Goal: Task Accomplishment & Management: Manage account settings

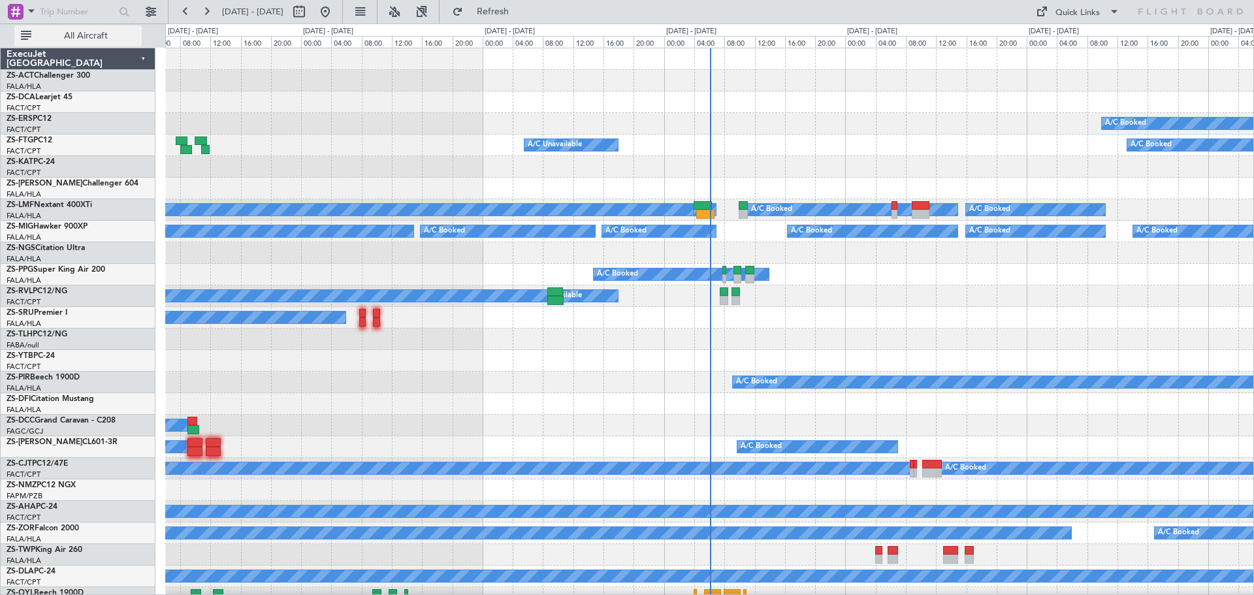
click at [92, 41] on span "All Aircraft" at bounding box center [86, 35] width 104 height 9
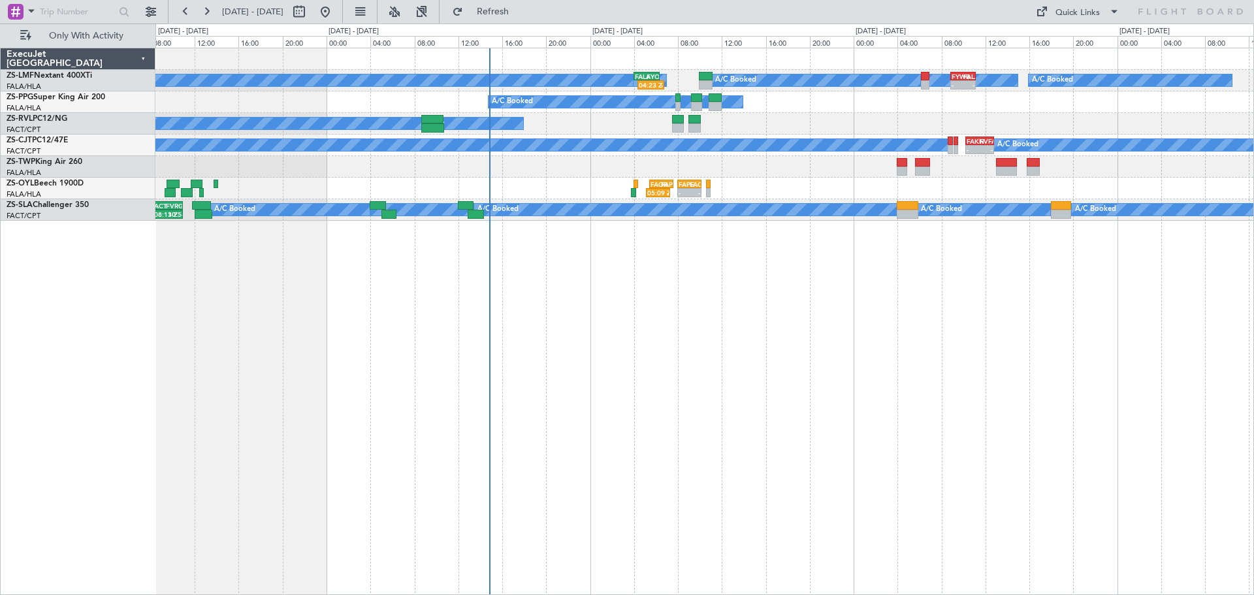
click at [771, 483] on div "A/C Booked A/C Booked A/C Booked A/C Booked A/C Booked A/C Booked A/C Booked A/…" at bounding box center [704, 321] width 1099 height 547
click at [669, 464] on div "A/C Booked A/C Booked A/C Booked A/C Booked A/C Booked A/C Booked A/C Booked A/…" at bounding box center [704, 321] width 1099 height 547
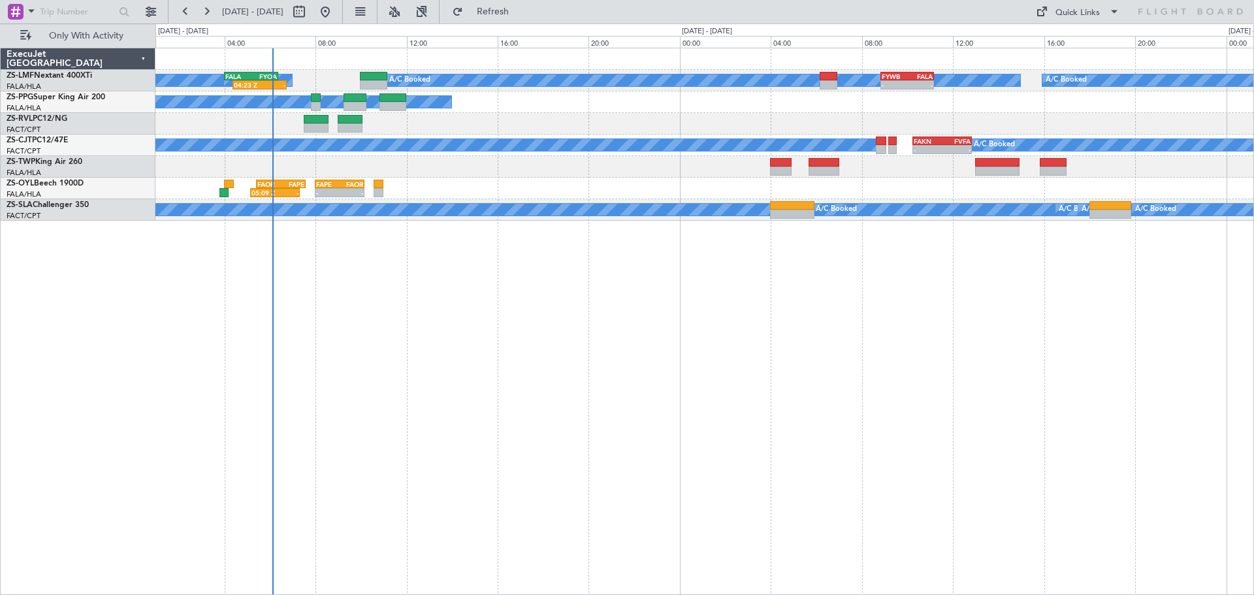
click at [577, 422] on div "A/C Booked A/C Booked A/C Booked A/C Booked A/C Booked A/C Booked A/C Booked A/…" at bounding box center [704, 321] width 1099 height 547
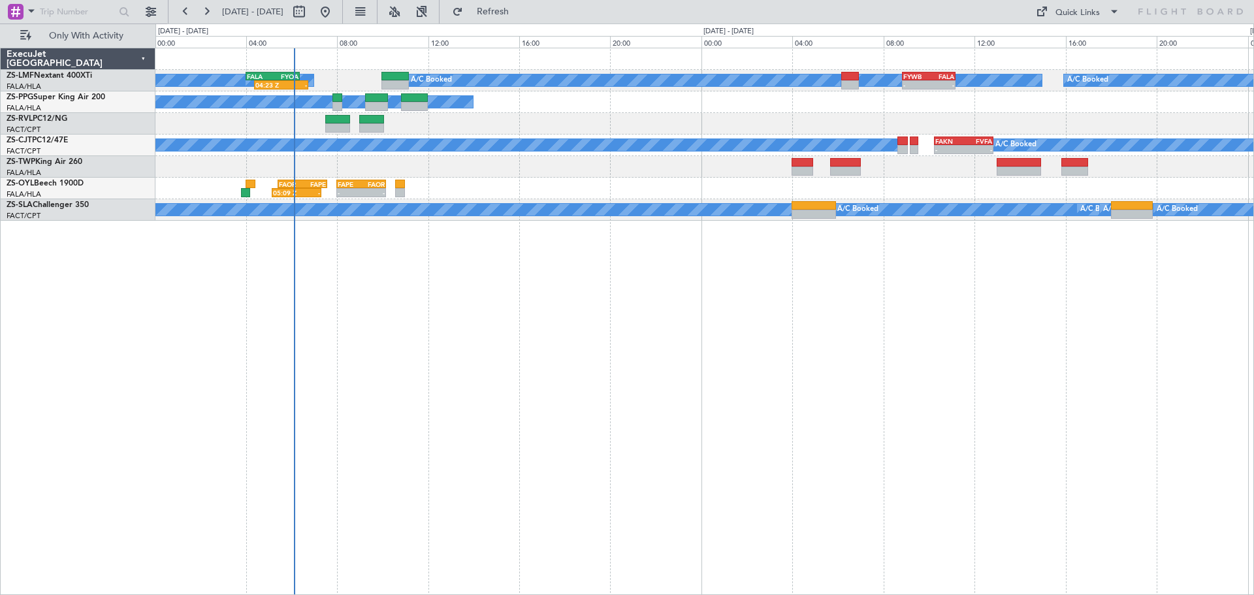
click at [834, 443] on div "A/C Booked A/C Booked A/C Booked A/C Booked A/C Booked A/C Booked A/C Booked A/…" at bounding box center [704, 321] width 1099 height 547
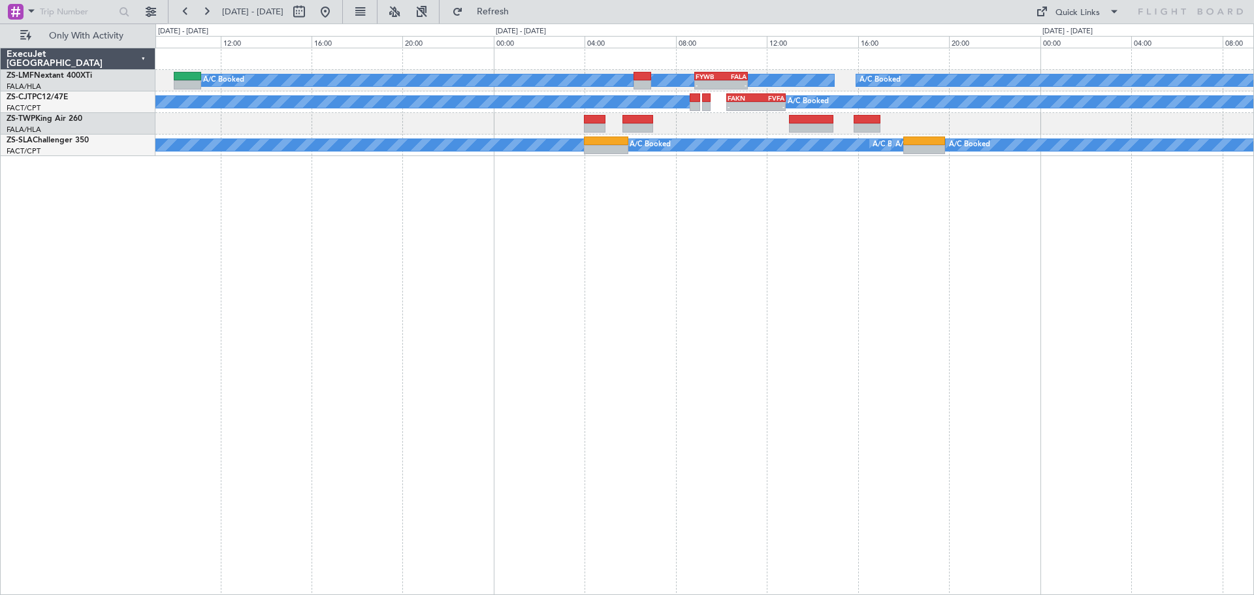
click at [792, 410] on div "A/C Booked A/C Booked A/C Booked A/C Booked A/C Booked A/C Booked - - FYWB 08:5…" at bounding box center [704, 321] width 1099 height 547
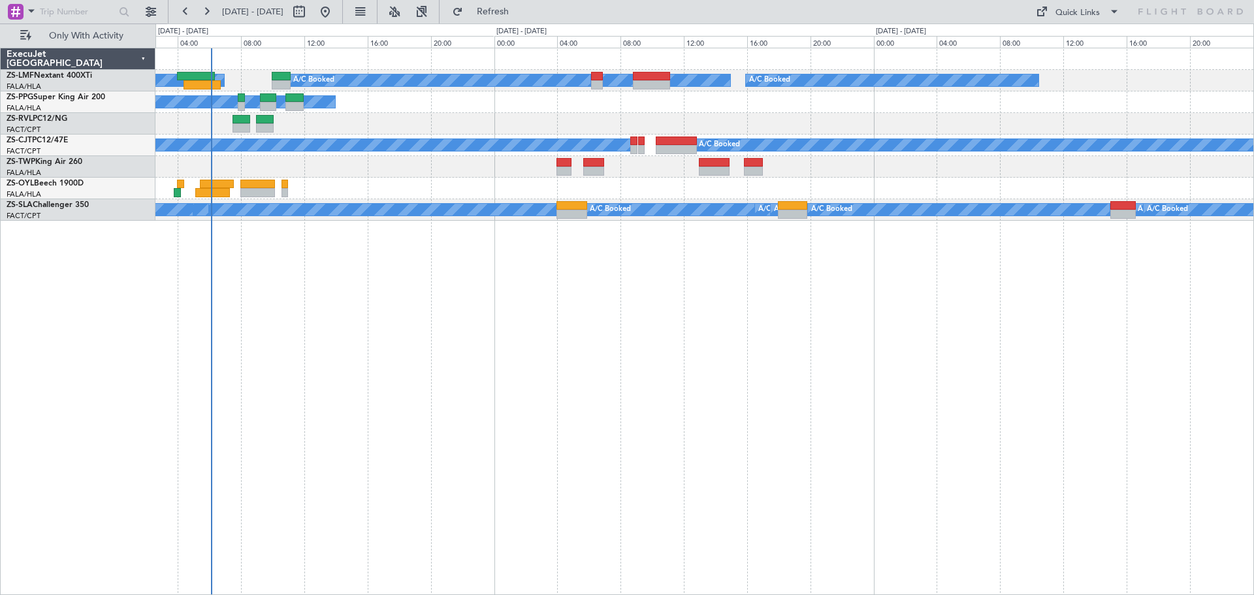
click at [672, 358] on div "A/C Booked A/C Booked A/C Booked A/C Booked A/C Booked A/C Booked A/C Booked A/…" at bounding box center [704, 321] width 1099 height 547
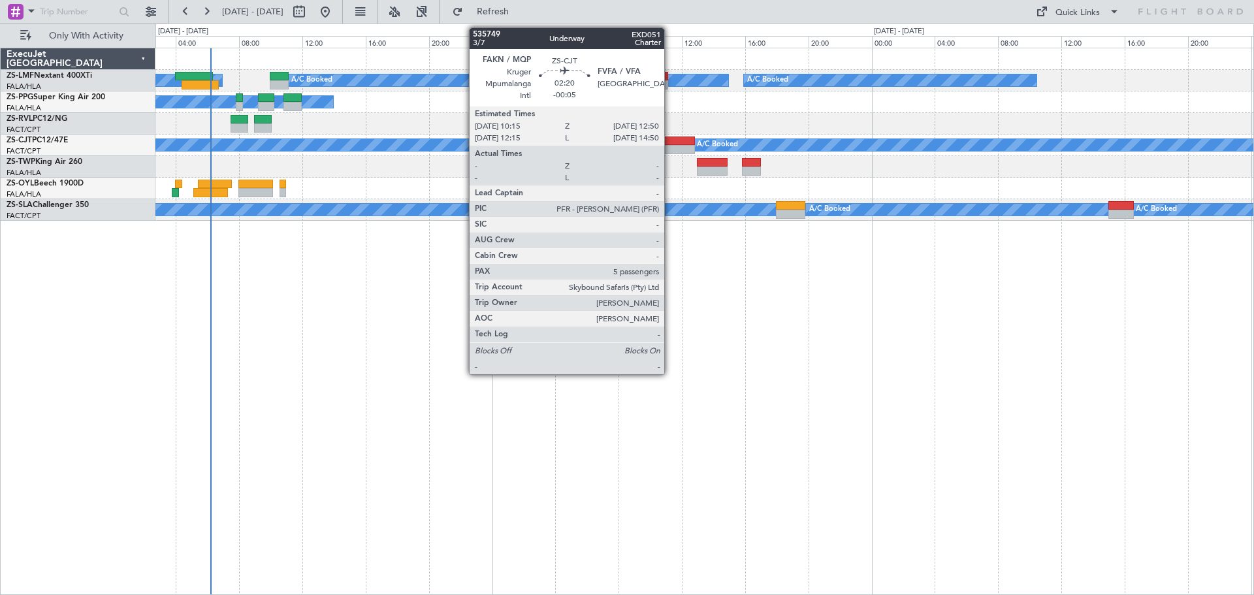
click at [670, 143] on div at bounding box center [674, 141] width 41 height 9
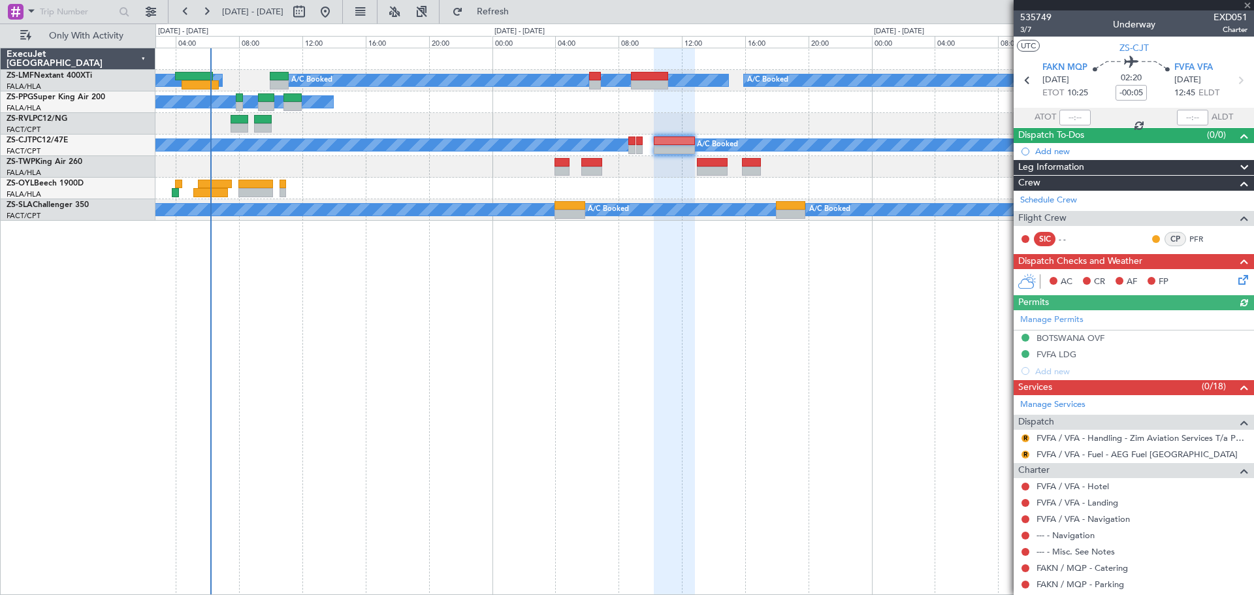
click at [1058, 355] on div "Manage Permits BOTSWANA OVF FVFA LDG Add new" at bounding box center [1134, 344] width 240 height 69
click at [1050, 351] on div "FVFA LDG" at bounding box center [1057, 354] width 40 height 11
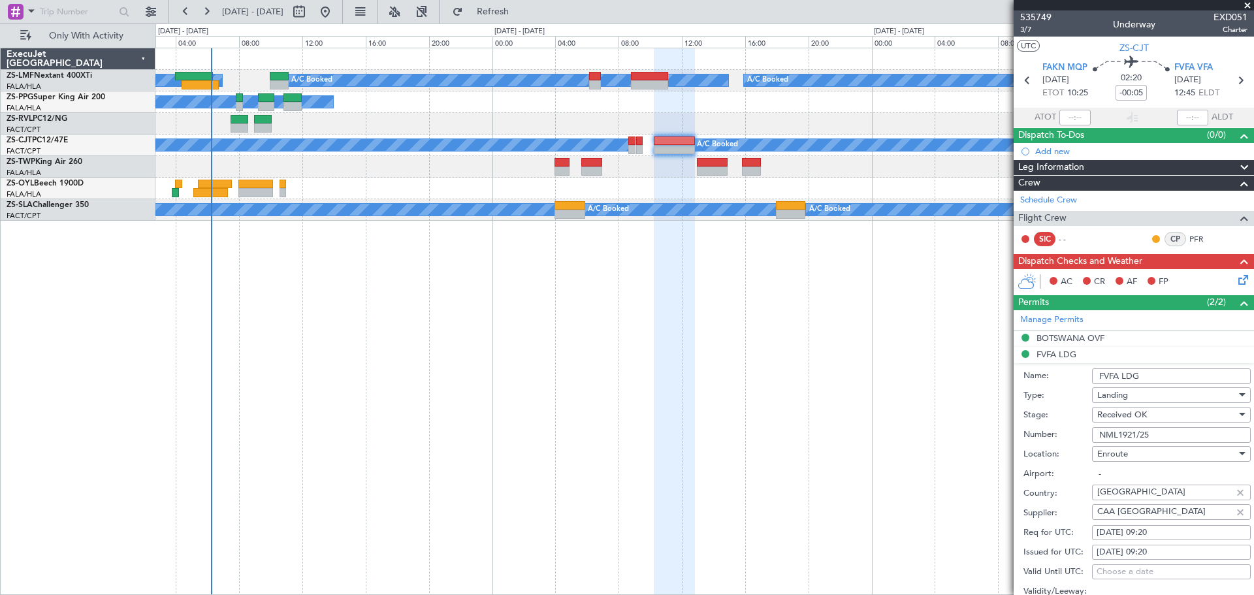
drag, startPoint x: 1159, startPoint y: 438, endPoint x: 1099, endPoint y: 438, distance: 60.1
click at [1099, 438] on input "NML1921/25" at bounding box center [1171, 435] width 159 height 16
click at [1250, 5] on span at bounding box center [1247, 6] width 13 height 12
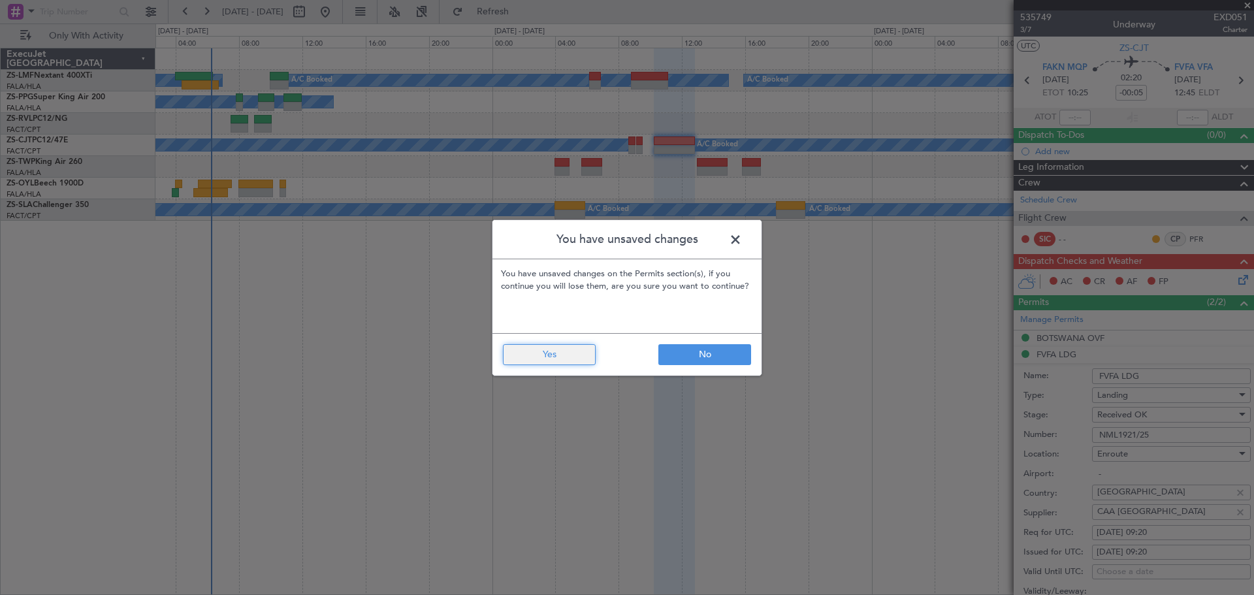
click at [548, 362] on button "Yes" at bounding box center [549, 354] width 93 height 21
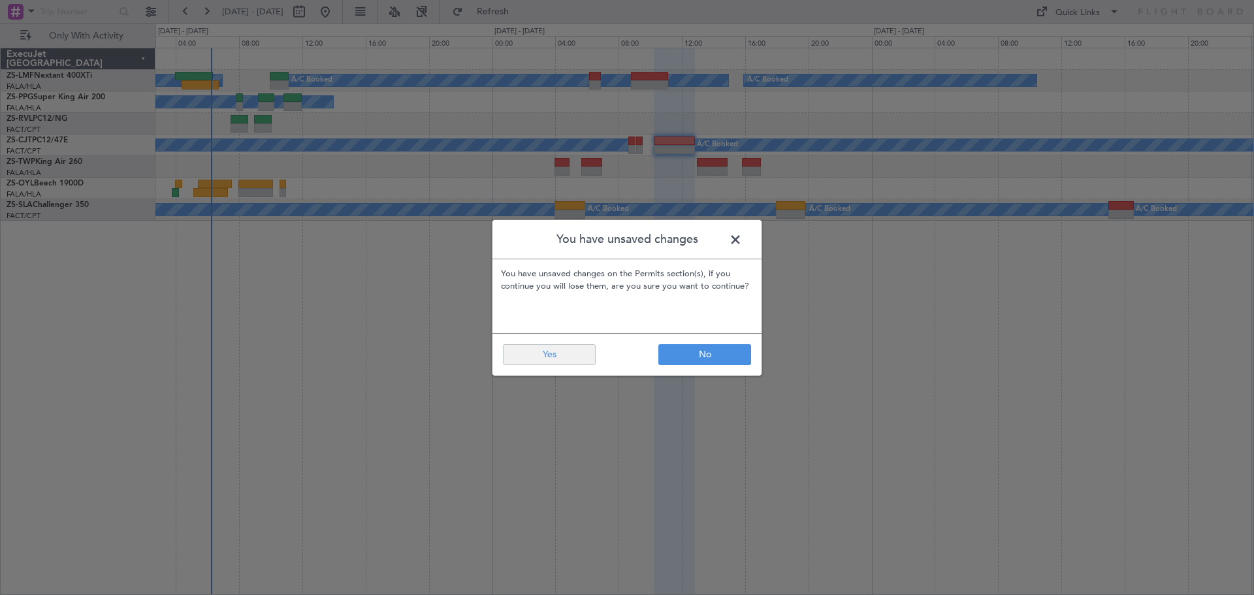
type input "0"
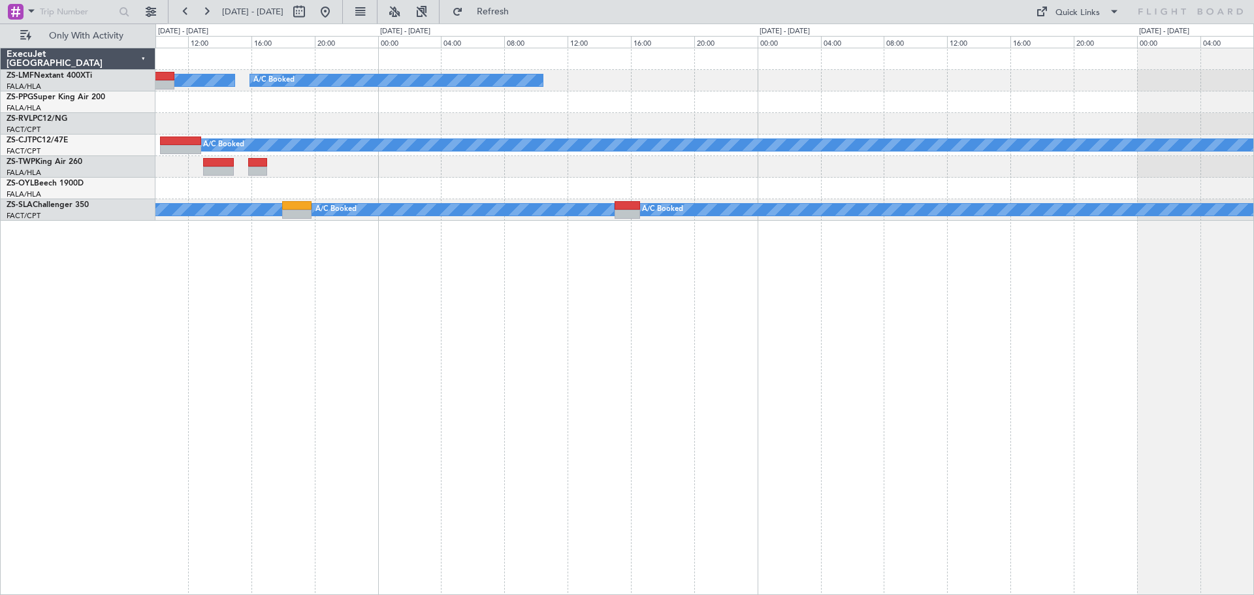
click at [502, 449] on div "A/C Booked A/C Booked A/C Booked A/C Booked A/C Booked A/C Booked A/C Booked A/…" at bounding box center [704, 321] width 1099 height 547
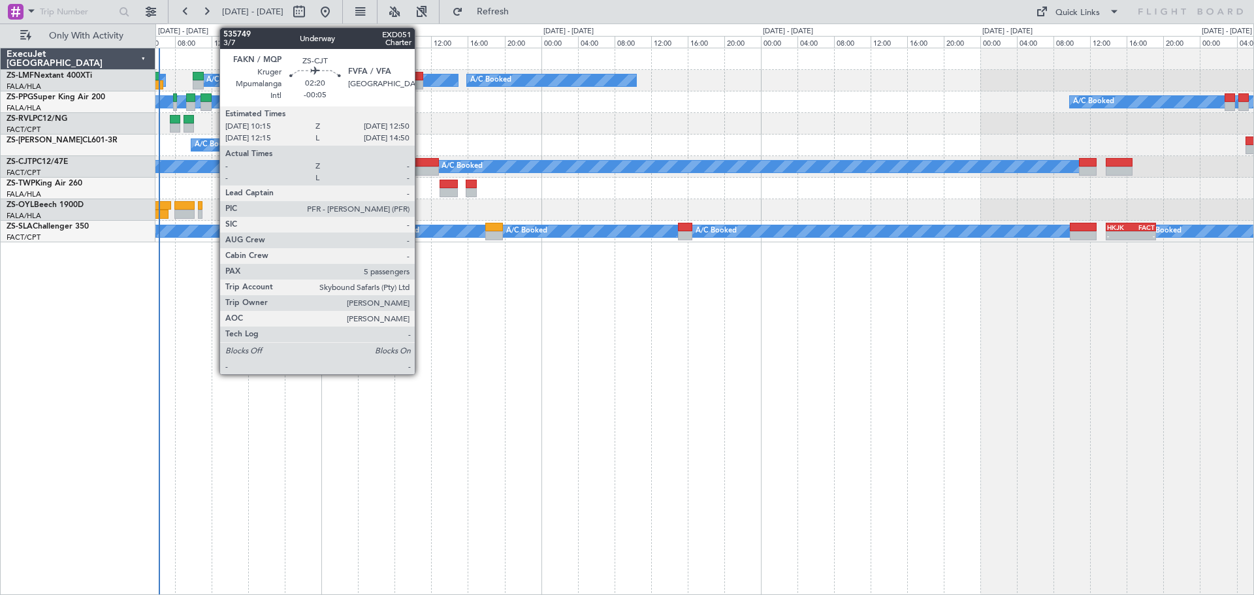
click at [421, 169] on div at bounding box center [427, 171] width 24 height 9
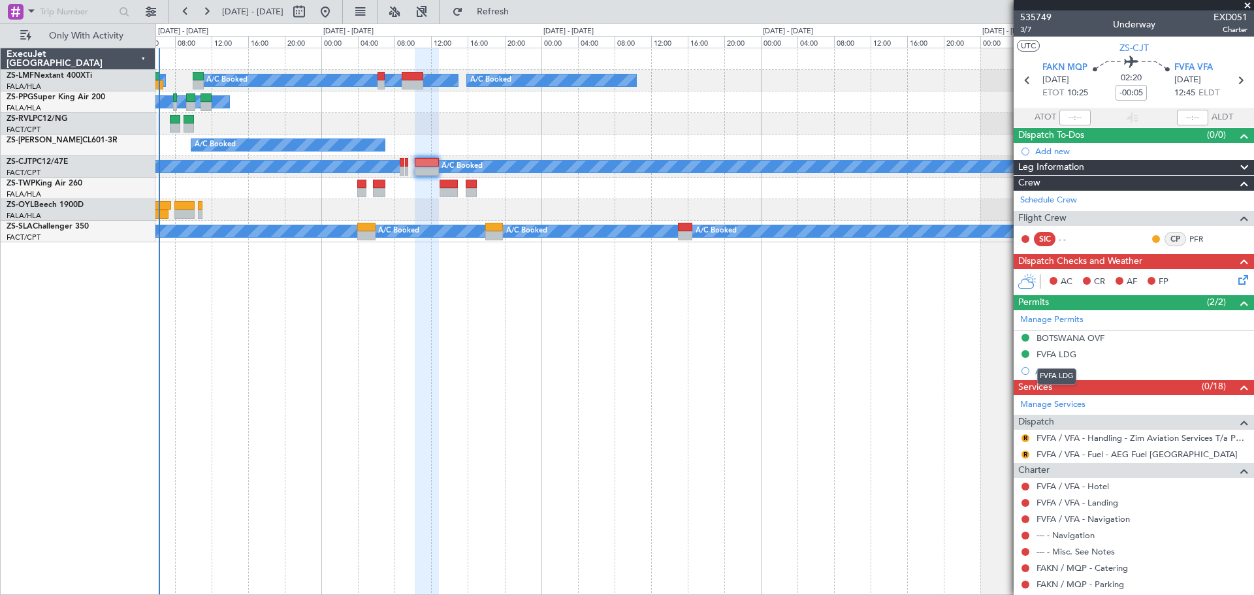
click at [1049, 355] on div "FVFA LDG" at bounding box center [1057, 354] width 40 height 11
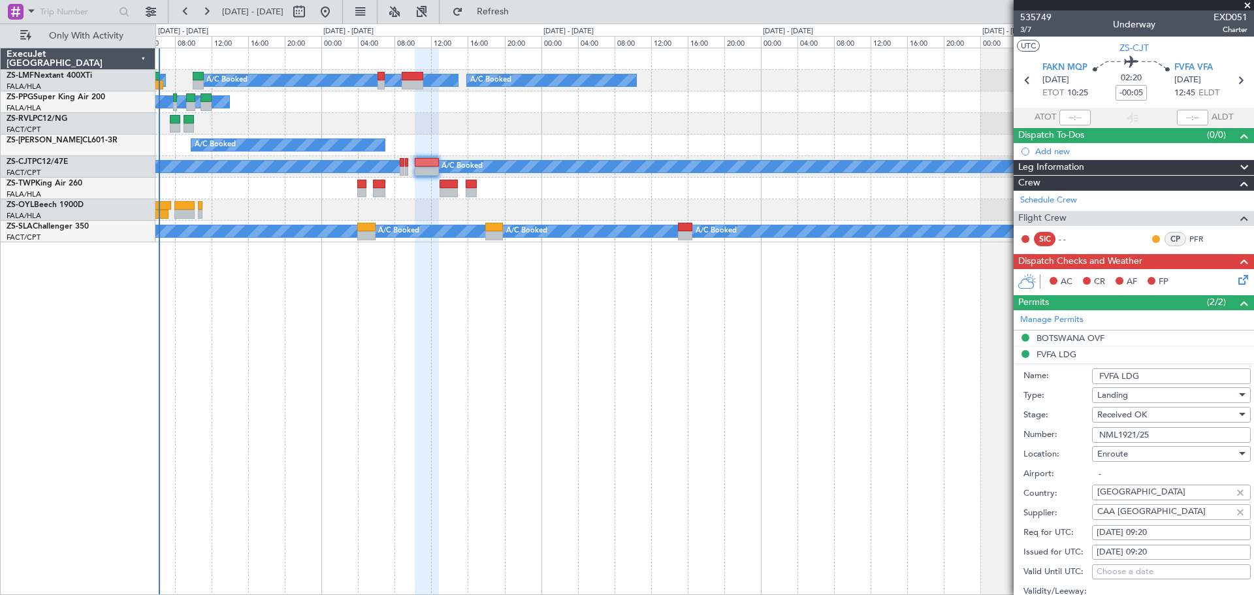
drag, startPoint x: 1152, startPoint y: 433, endPoint x: 1099, endPoint y: 440, distance: 53.3
click at [1099, 440] on input "NML1921/25" at bounding box center [1171, 435] width 159 height 16
click at [1246, 5] on span at bounding box center [1247, 6] width 13 height 12
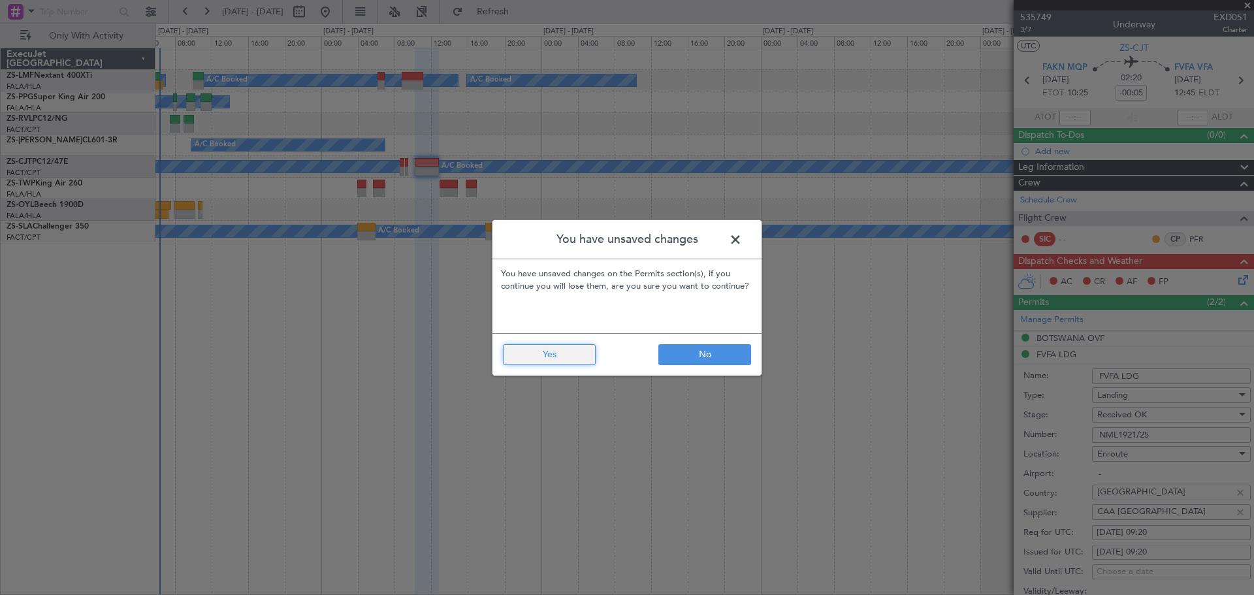
click at [530, 362] on button "Yes" at bounding box center [549, 354] width 93 height 21
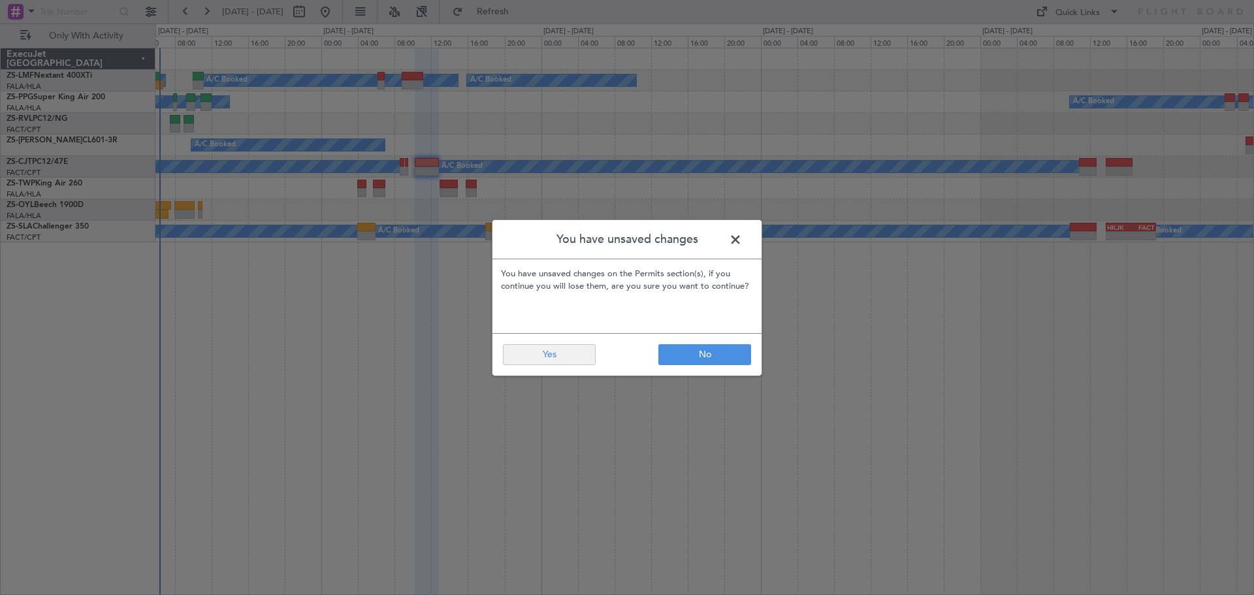
type input "0"
